Goal: Information Seeking & Learning: Learn about a topic

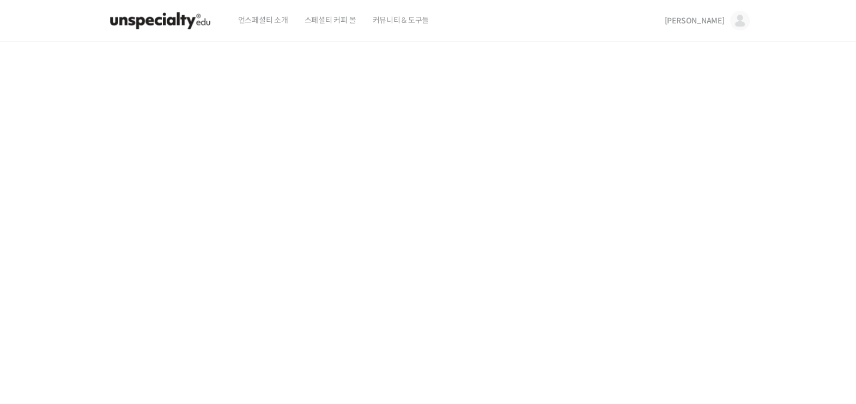
click at [722, 23] on span "[PERSON_NAME]" at bounding box center [694, 21] width 60 height 10
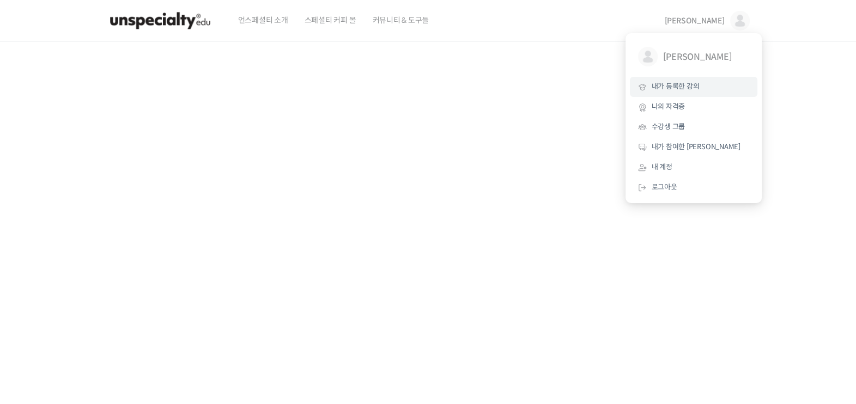
click at [698, 82] on span "내가 등록한 강의" at bounding box center [675, 86] width 48 height 9
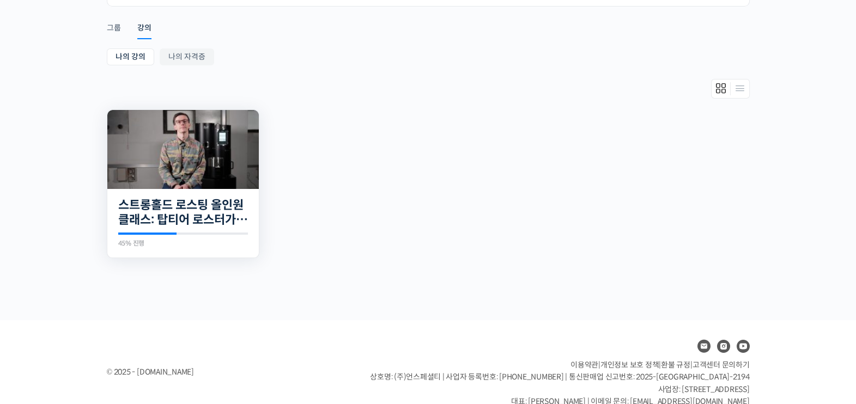
scroll to position [170, 0]
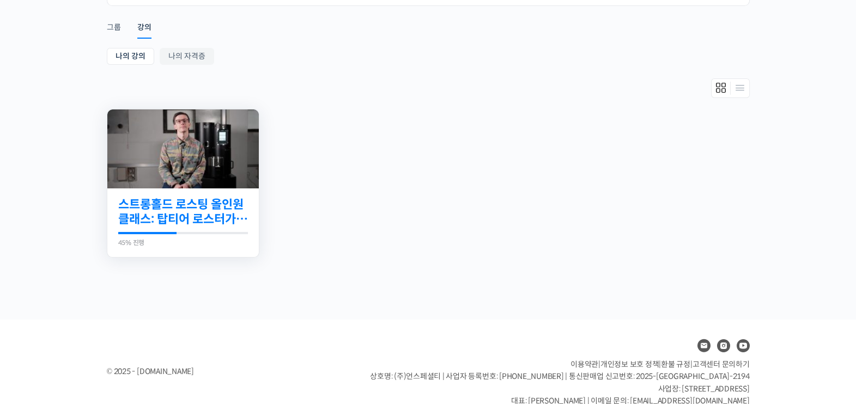
click at [196, 223] on link "스트롱홀드 로스팅 올인원 클래스: 탑티어 로스터가 알려주는 스트롱홀드 A to Z 가이드" at bounding box center [183, 212] width 130 height 30
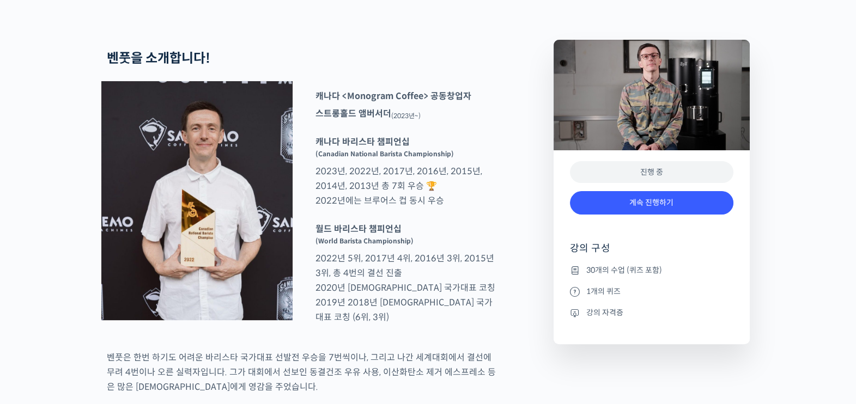
scroll to position [426, 0]
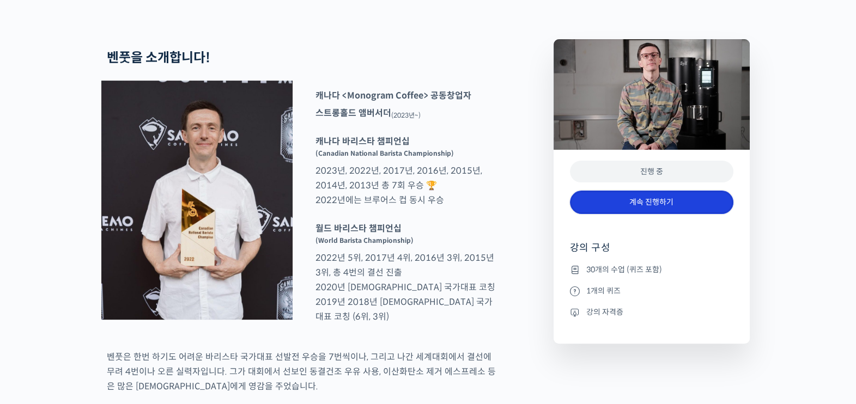
click at [615, 214] on link "계속 진행하기" at bounding box center [651, 202] width 163 height 23
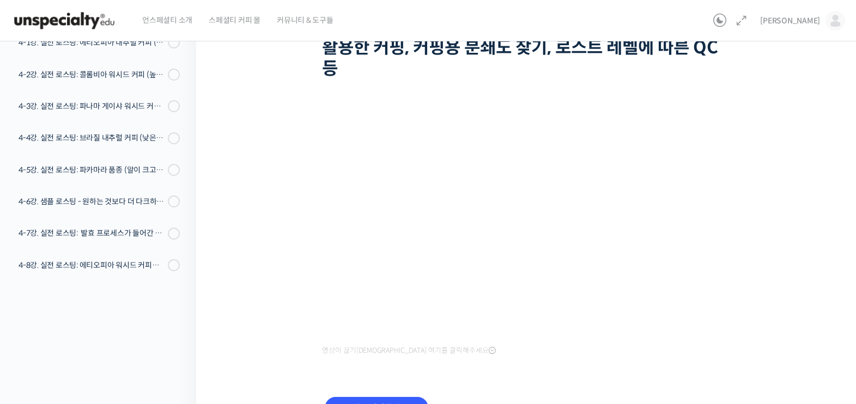
scroll to position [170, 0]
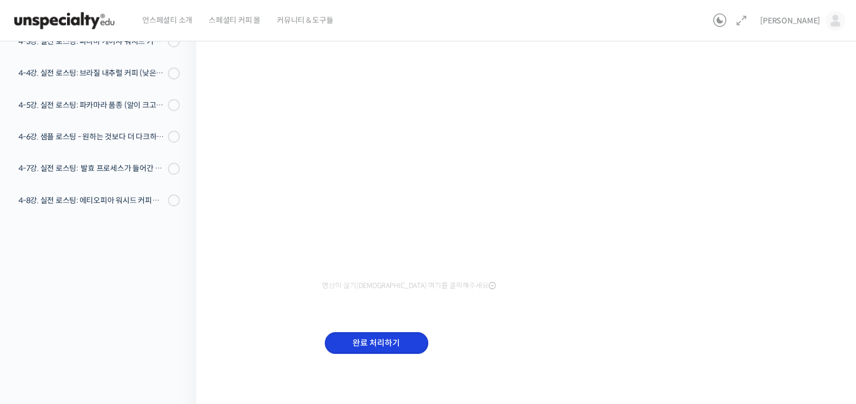
click at [393, 343] on input "완료 처리하기" at bounding box center [376, 343] width 103 height 22
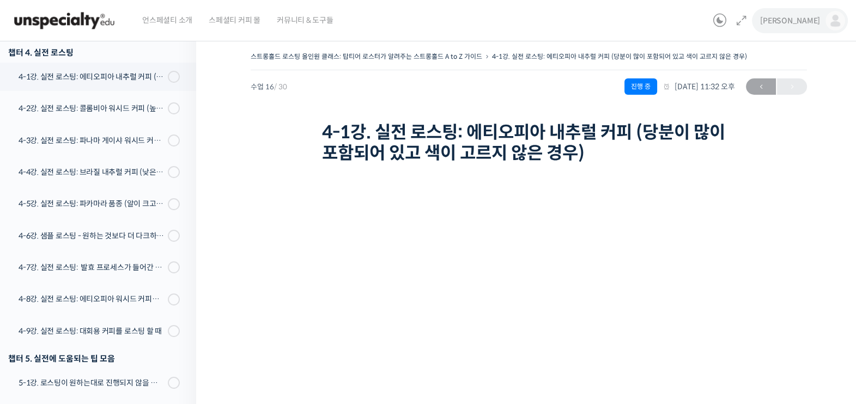
click at [810, 25] on span "[PERSON_NAME]" at bounding box center [790, 21] width 60 height 10
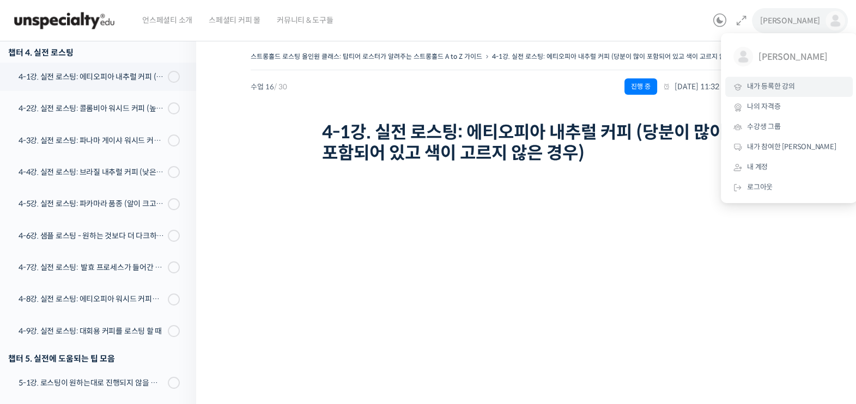
click at [782, 89] on span "내가 등록한 강의" at bounding box center [771, 86] width 48 height 9
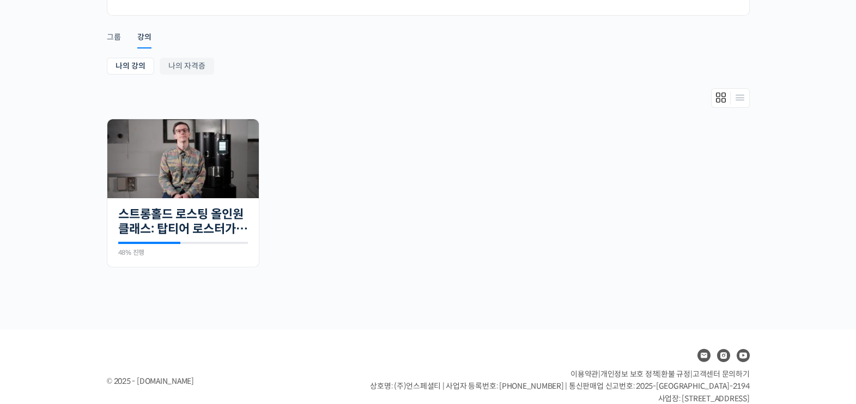
scroll to position [161, 0]
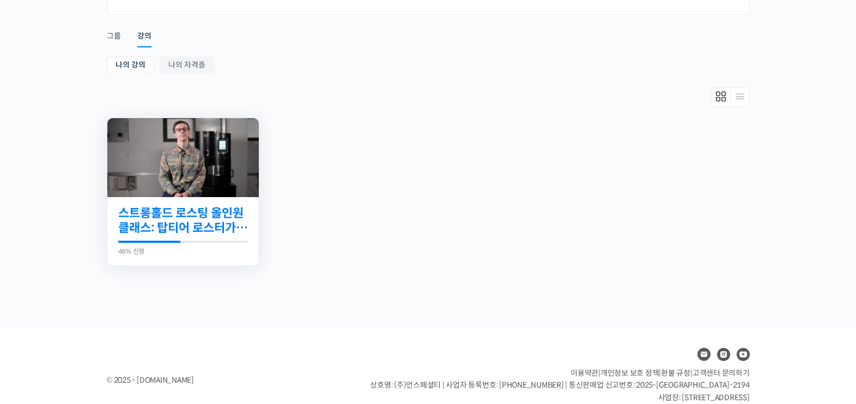
click at [190, 207] on link "스트롱홀드 로스팅 올인원 클래스: 탑티어 로스터가 알려주는 스트롱홀드 A to Z 가이드" at bounding box center [183, 221] width 130 height 30
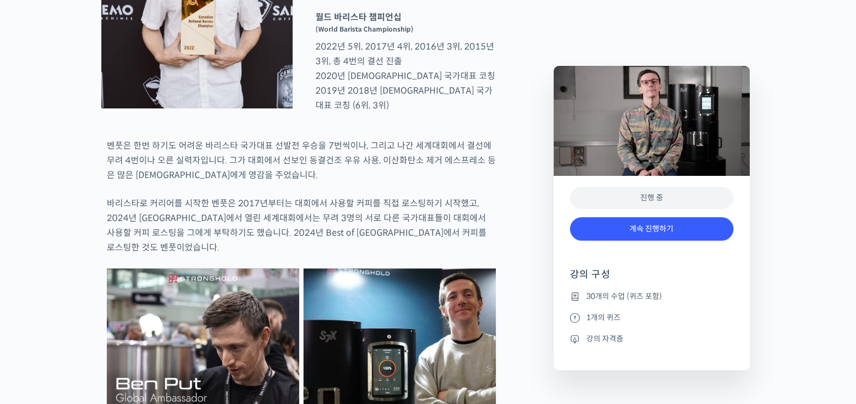
scroll to position [639, 0]
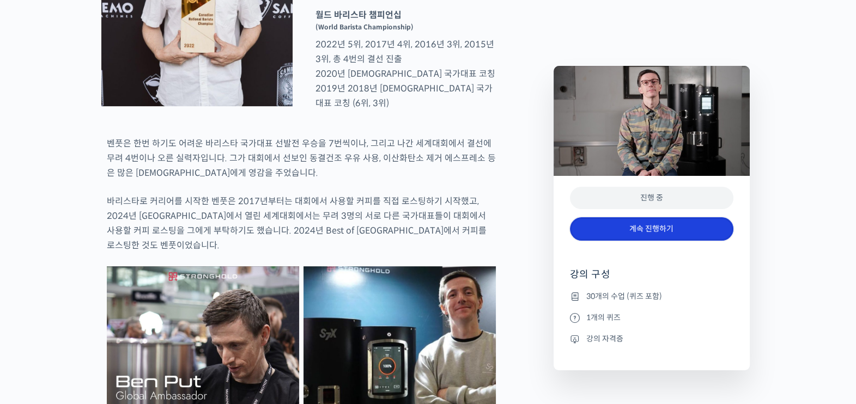
click at [643, 224] on link "계속 진행하기" at bounding box center [651, 228] width 163 height 23
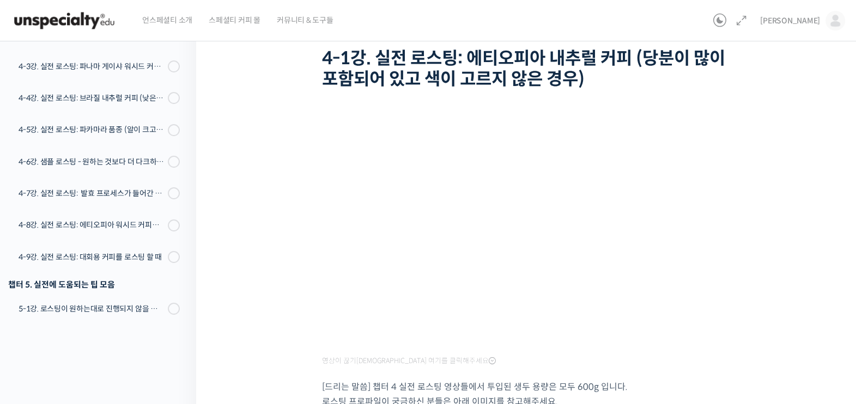
scroll to position [75, 0]
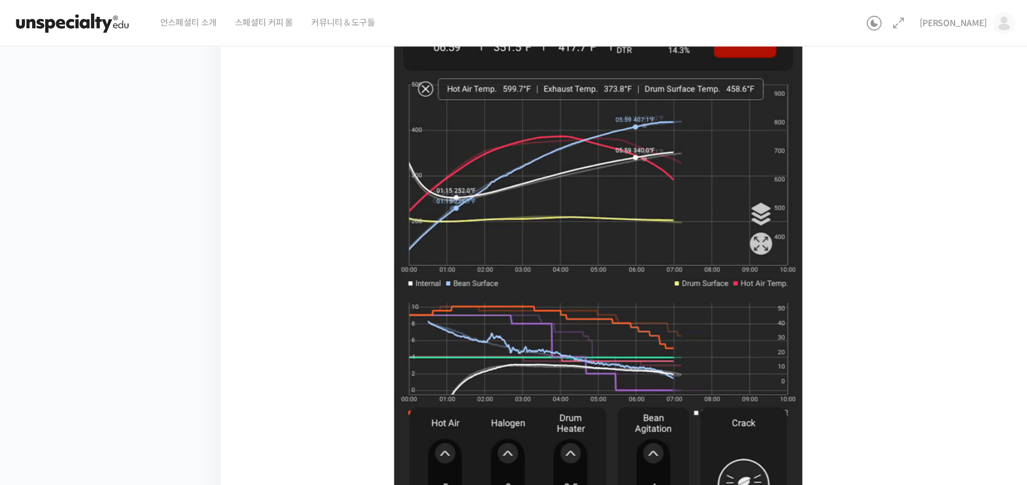
scroll to position [706, 0]
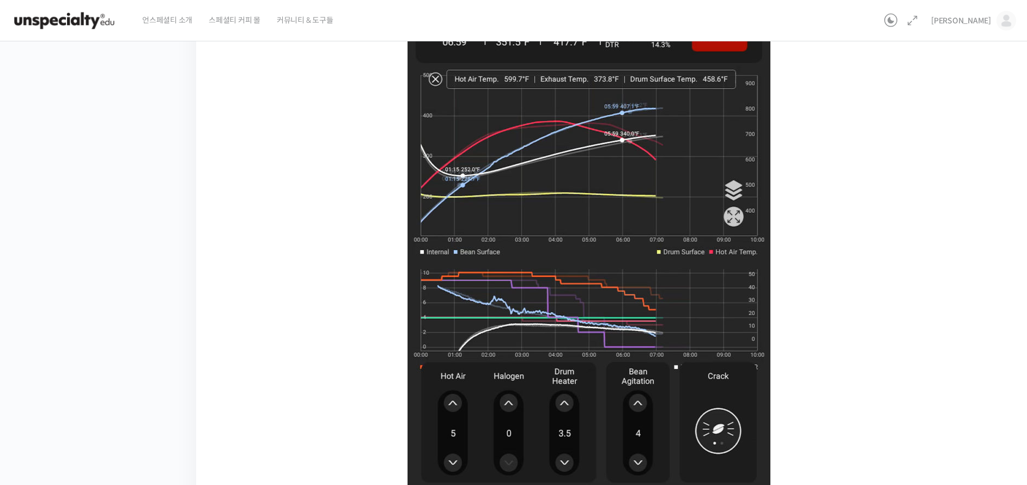
drag, startPoint x: 865, startPoint y: 0, endPoint x: 125, endPoint y: 260, distance: 784.6
click at [125, 260] on div "강의로 돌아가기 스트롱홀드 로스팅 올인원 클래스: 탑티어 로스터가 알려주는 스트롱홀드 A to Z 가이드 48% 진행 최근 활동: 2025년 …" at bounding box center [96, 50] width 202 height 1123
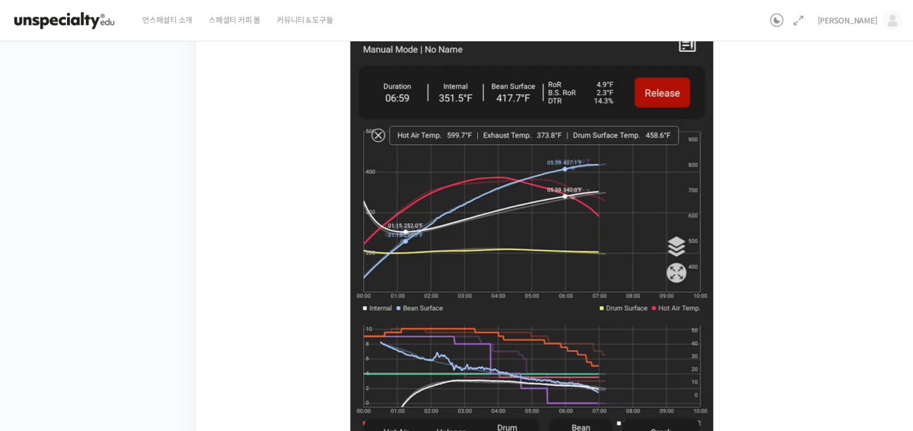
drag, startPoint x: 990, startPoint y: 0, endPoint x: 325, endPoint y: 272, distance: 717.9
click at [325, 272] on div "스트롱홀드 로스팅 올인원 클래스: 탑티어 로스터가 알려주는 스트롱홀드 A to Z 가이드 4-1강. 실전 로스팅: 에티오피아 내추럴 커피 (당…" at bounding box center [557, 103] width 613 height 1084
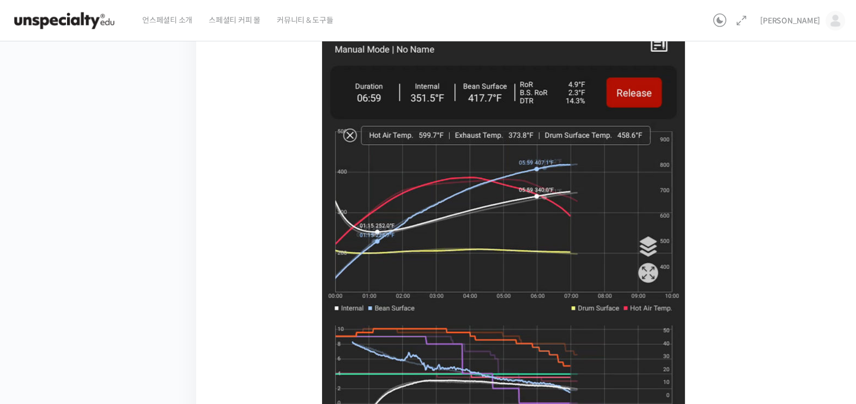
drag, startPoint x: 880, startPoint y: 1, endPoint x: 281, endPoint y: 203, distance: 632.3
click at [281, 203] on div "스트롱홀드 로스팅 올인원 클래스: 탑티어 로스터가 알려주는 스트롱홀드 A to Z 가이드 4-1강. 실전 로스팅: 에티오피아 내추럴 커피 (당…" at bounding box center [529, 103] width 556 height 1084
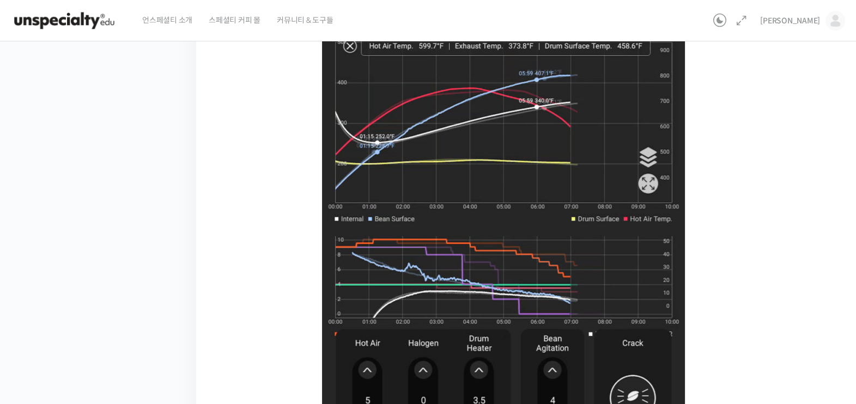
scroll to position [750, 0]
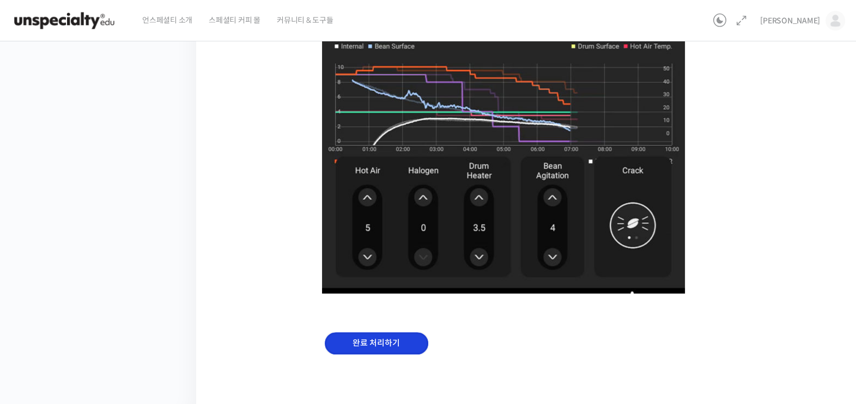
click at [354, 342] on input "완료 처리하기" at bounding box center [376, 343] width 103 height 22
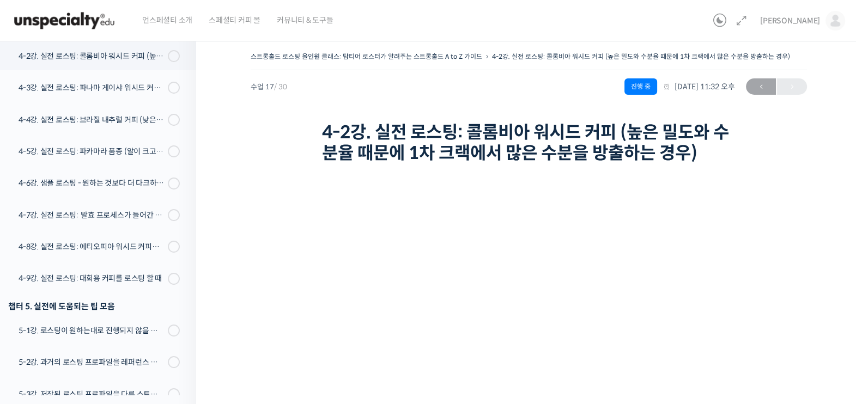
click at [792, 155] on div "스트롱홀드 로스팅 올인원 클래스: 탑티어 로스터가 알려주는 스트롱홀드 A to Z 가이드 4-2강. 실전 로스팅: 콜롬비아 워시드 커피 (높은…" at bounding box center [529, 108] width 556 height 118
click at [808, 20] on span "[PERSON_NAME]" at bounding box center [790, 21] width 60 height 10
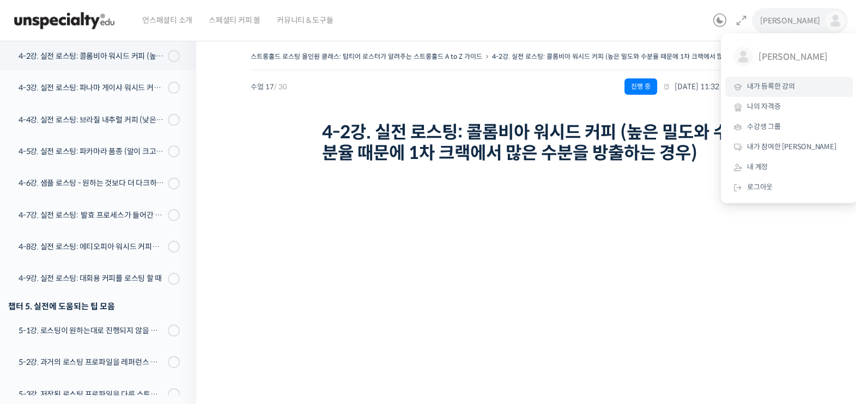
click at [760, 91] on span "내가 등록한 강의" at bounding box center [771, 86] width 48 height 9
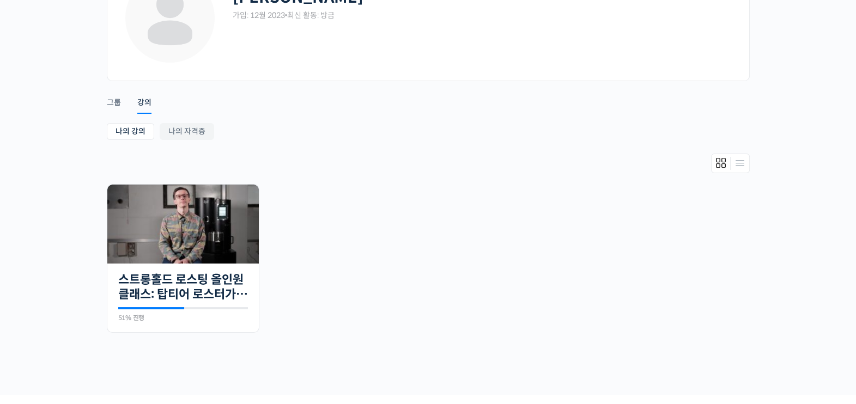
scroll to position [96, 0]
